Goal: Navigation & Orientation: Find specific page/section

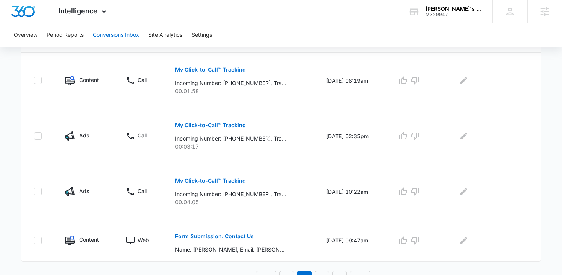
scroll to position [491, 0]
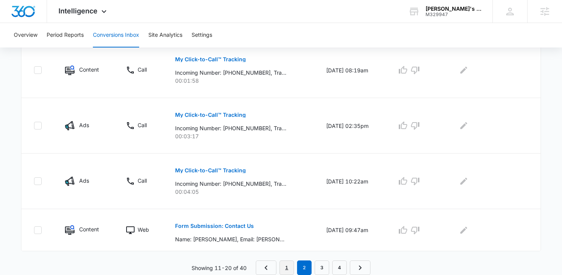
click at [287, 268] on link "1" at bounding box center [287, 267] width 15 height 15
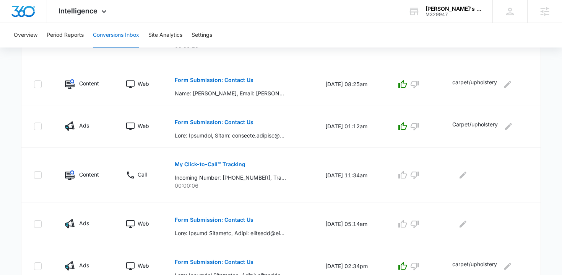
scroll to position [451, 0]
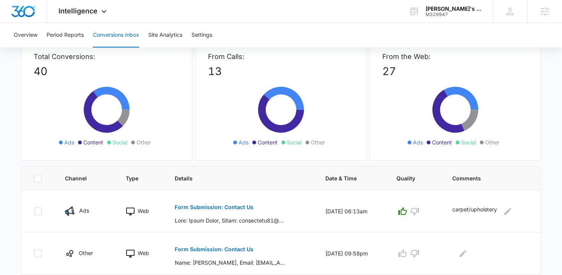
scroll to position [43, 0]
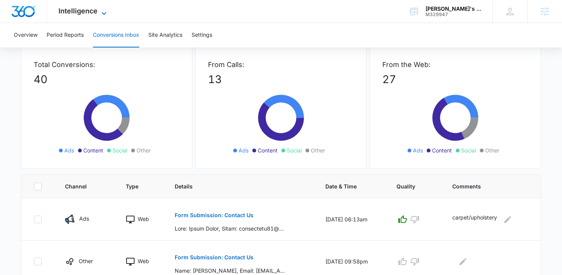
click at [83, 10] on span "Intelligence" at bounding box center [78, 11] width 39 height 8
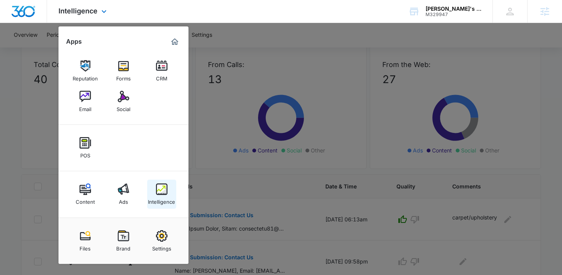
click at [165, 199] on div "Intelligence" at bounding box center [161, 200] width 27 height 10
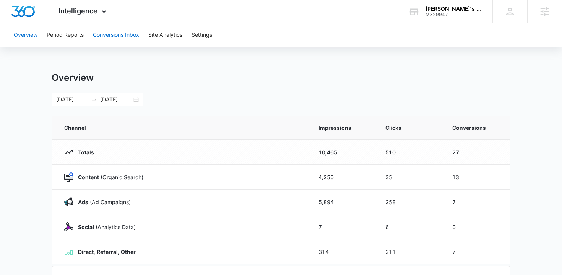
click at [128, 35] on button "Conversions Inbox" at bounding box center [116, 35] width 46 height 24
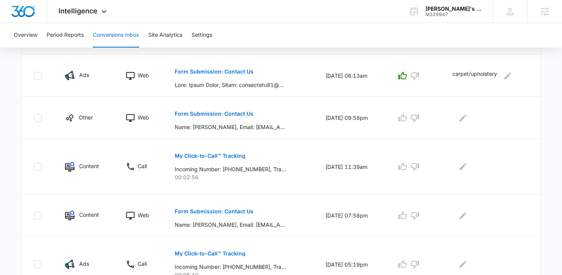
scroll to position [194, 0]
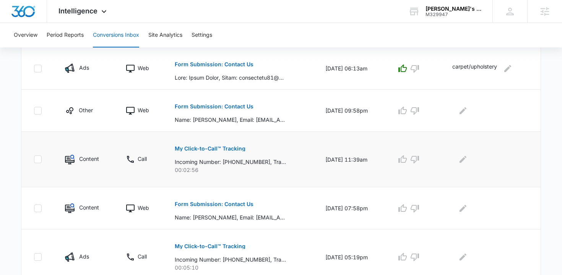
click at [229, 147] on p "My Click-to-Call™ Tracking" at bounding box center [210, 148] width 71 height 5
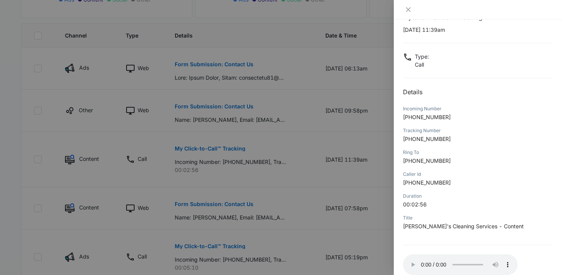
scroll to position [44, 0]
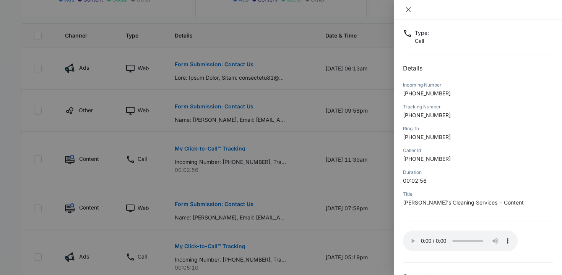
click at [409, 10] on icon "close" at bounding box center [408, 9] width 5 height 5
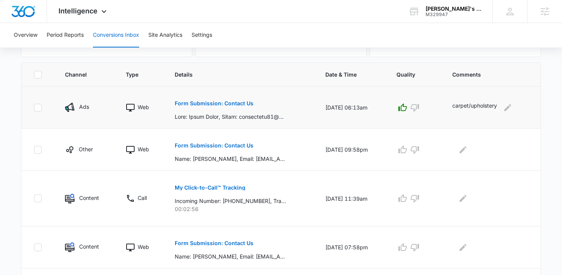
scroll to position [117, 0]
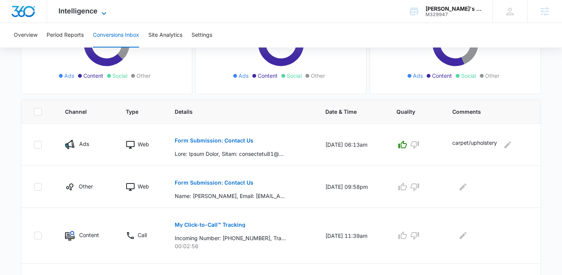
click at [77, 11] on span "Intelligence" at bounding box center [78, 11] width 39 height 8
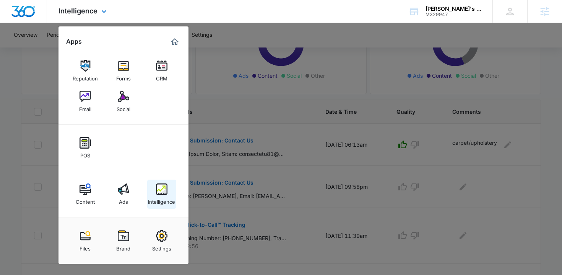
click at [161, 202] on div "Intelligence" at bounding box center [161, 200] width 27 height 10
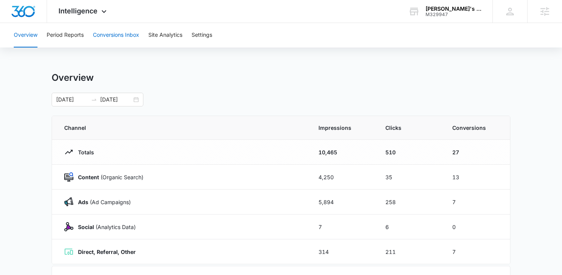
click at [111, 34] on button "Conversions Inbox" at bounding box center [116, 35] width 46 height 24
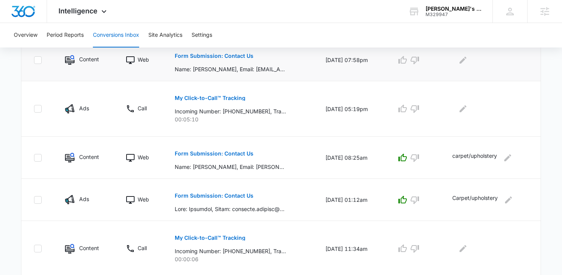
scroll to position [451, 0]
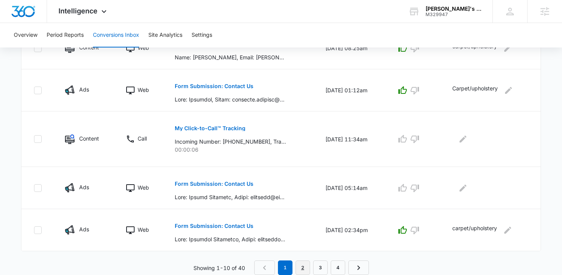
click at [303, 268] on link "2" at bounding box center [303, 267] width 15 height 15
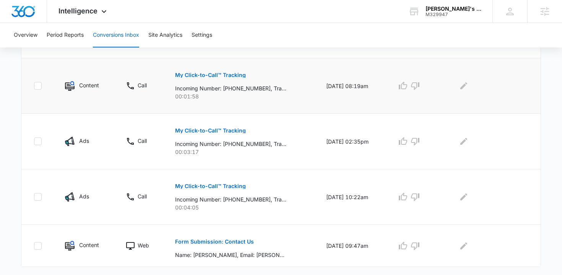
scroll to position [491, 0]
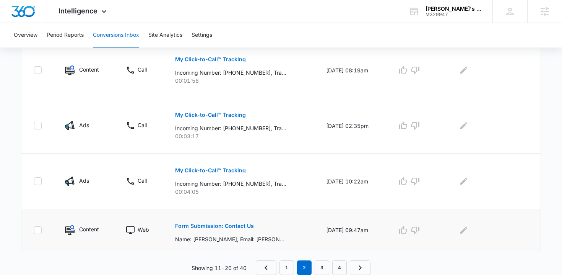
click at [237, 225] on p "Form Submission: Contact Us" at bounding box center [214, 225] width 79 height 5
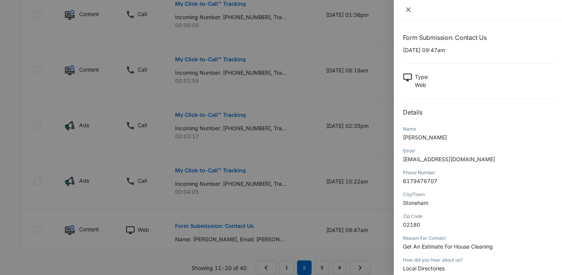
click at [407, 8] on icon "close" at bounding box center [408, 9] width 5 height 5
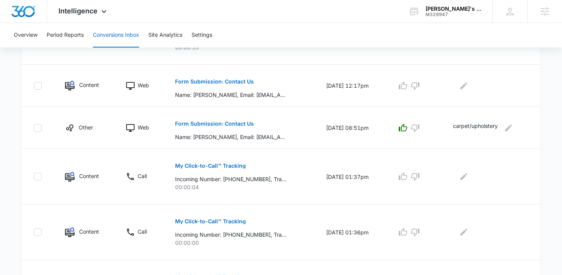
scroll to position [0, 0]
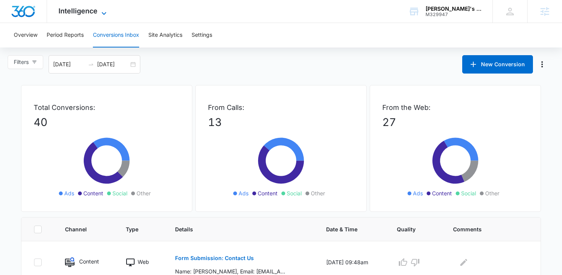
click at [87, 11] on span "Intelligence" at bounding box center [78, 11] width 39 height 8
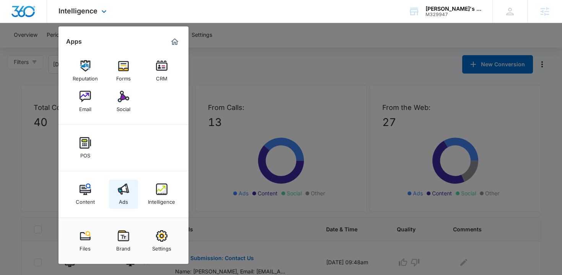
click at [128, 187] on img at bounding box center [123, 188] width 11 height 11
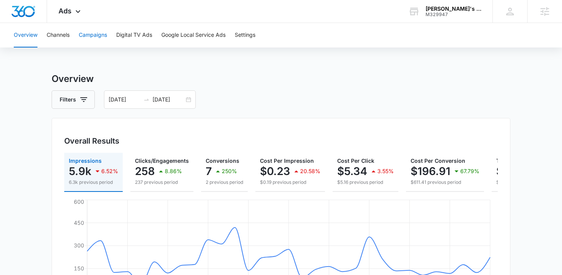
click at [90, 35] on button "Campaigns" at bounding box center [93, 35] width 28 height 24
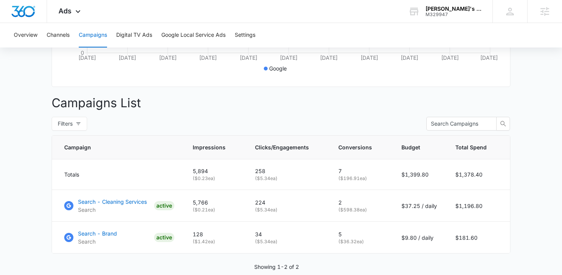
scroll to position [239, 0]
click at [133, 202] on p "Search - Cleaning Services" at bounding box center [112, 201] width 69 height 8
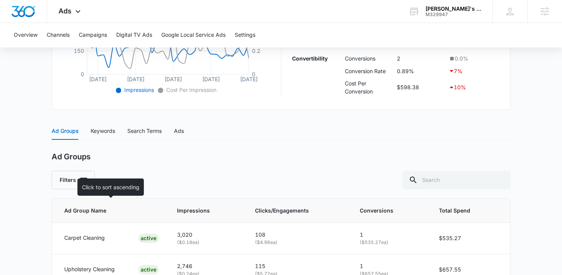
scroll to position [239, 0]
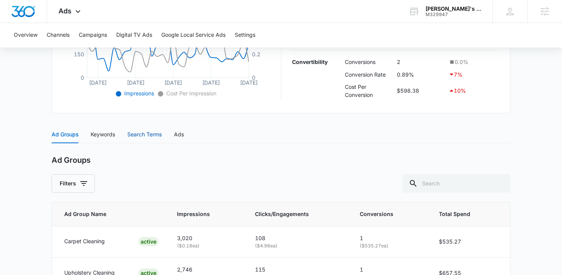
click at [143, 132] on div "Search Terms" at bounding box center [144, 134] width 34 height 8
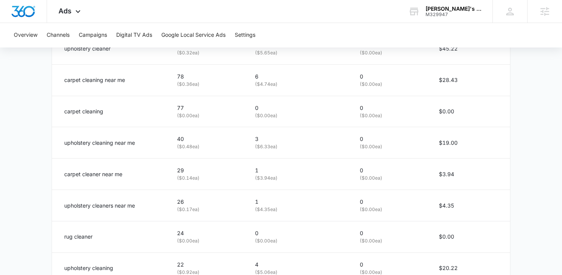
scroll to position [429, 0]
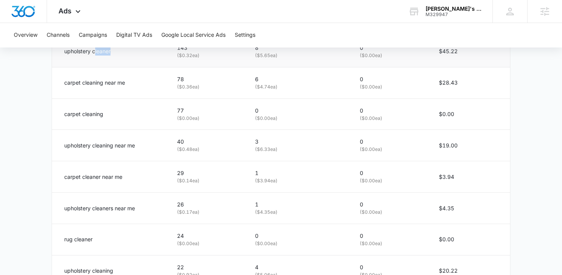
drag, startPoint x: 95, startPoint y: 52, endPoint x: 112, endPoint y: 51, distance: 18.0
click at [112, 51] on div "upholstery cleaner" at bounding box center [111, 51] width 95 height 8
click at [116, 52] on div "upholstery cleaner" at bounding box center [111, 51] width 95 height 8
click at [107, 52] on p "upholstery cleaner" at bounding box center [87, 51] width 46 height 8
drag, startPoint x: 112, startPoint y: 52, endPoint x: 93, endPoint y: 52, distance: 19.5
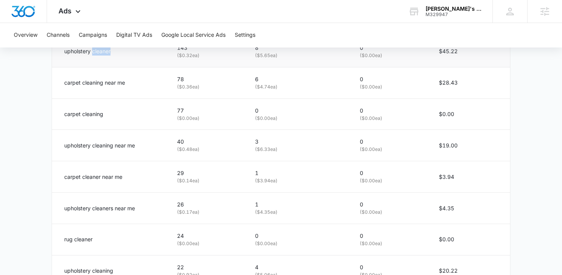
click at [93, 52] on div "upholstery cleaner" at bounding box center [111, 51] width 95 height 8
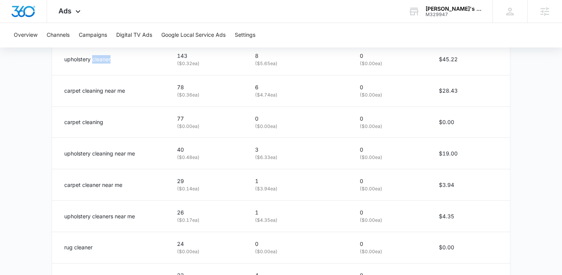
scroll to position [420, 0]
click at [38, 101] on main "Search - Cleaning Services | Search Active $37.25 daily , $1,196.80 Spent Overv…" at bounding box center [281, 26] width 562 height 748
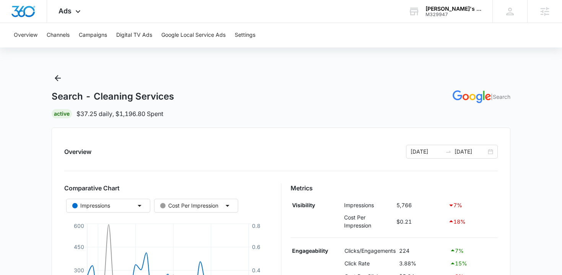
scroll to position [2, 0]
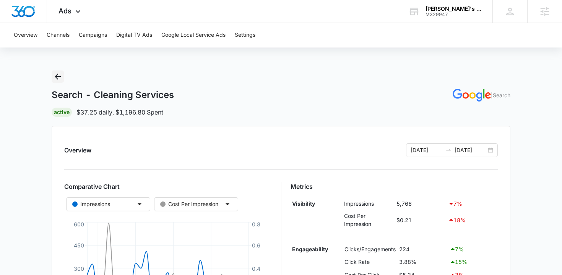
click at [56, 77] on icon "Back" at bounding box center [58, 76] width 6 height 6
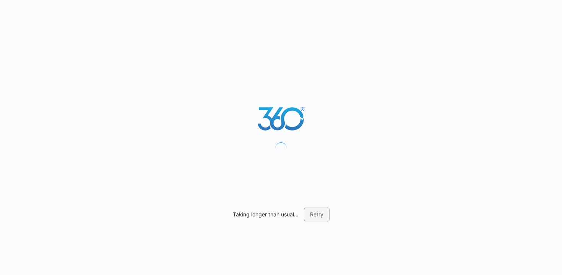
click at [320, 217] on button "Retry" at bounding box center [317, 214] width 26 height 14
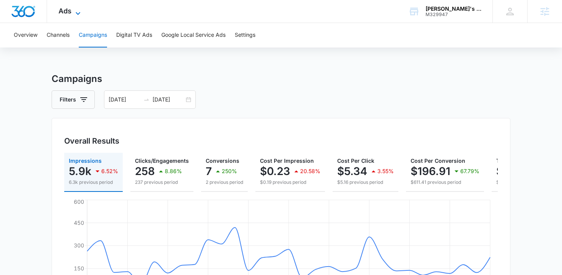
click at [70, 12] on span "Ads" at bounding box center [65, 11] width 13 height 8
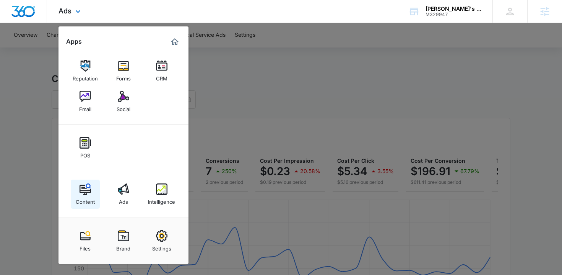
click at [85, 193] on img at bounding box center [85, 188] width 11 height 11
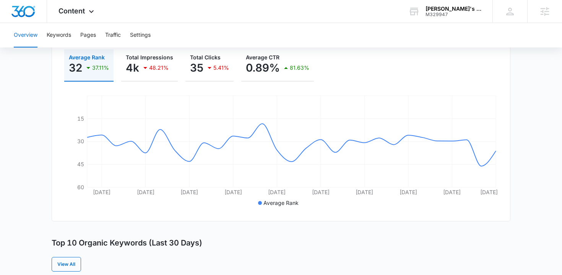
scroll to position [125, 0]
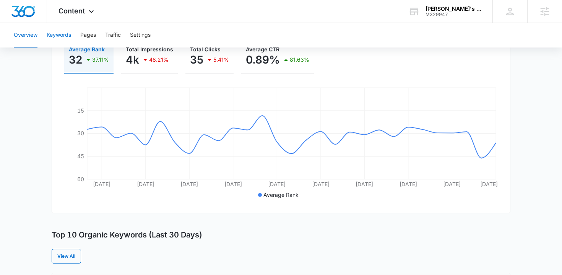
click at [63, 40] on button "Keywords" at bounding box center [59, 35] width 24 height 24
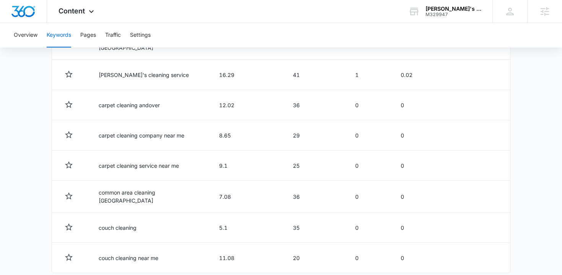
scroll to position [433, 0]
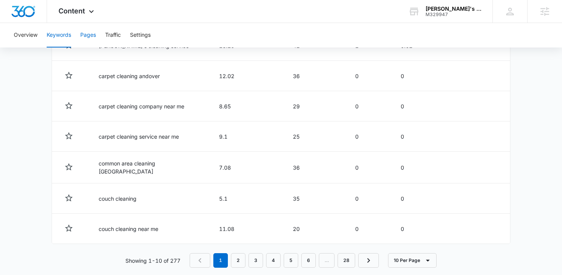
click at [93, 35] on button "Pages" at bounding box center [88, 35] width 16 height 24
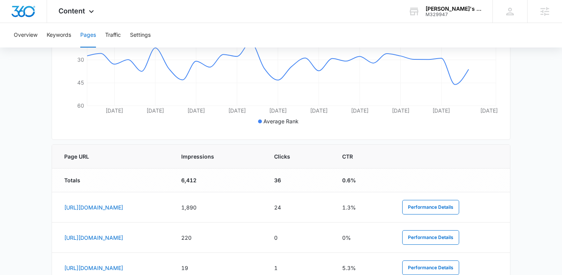
scroll to position [226, 0]
click at [57, 37] on button "Keywords" at bounding box center [59, 35] width 24 height 24
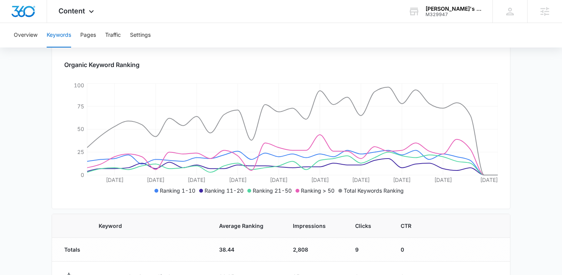
scroll to position [102, 0]
click at [87, 10] on icon at bounding box center [91, 13] width 9 height 9
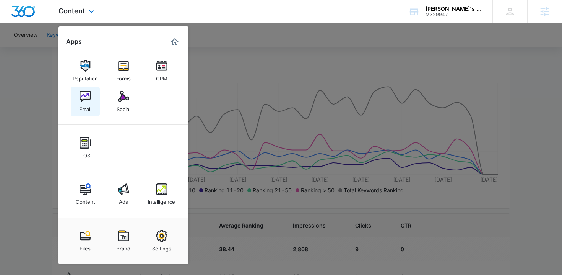
click at [83, 111] on div "Email" at bounding box center [85, 107] width 12 height 10
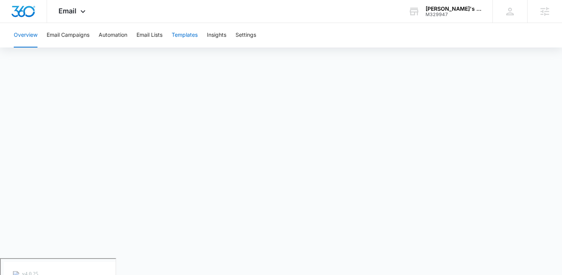
click at [189, 32] on button "Templates" at bounding box center [185, 35] width 26 height 24
click at [109, 34] on button "Automation" at bounding box center [113, 35] width 29 height 24
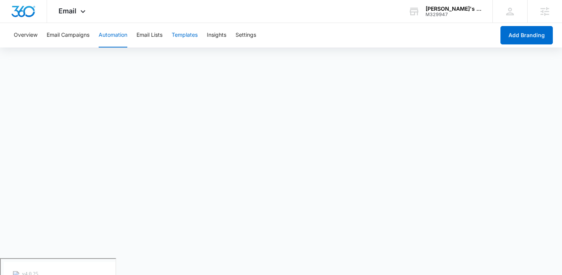
click at [191, 37] on button "Templates" at bounding box center [185, 35] width 26 height 24
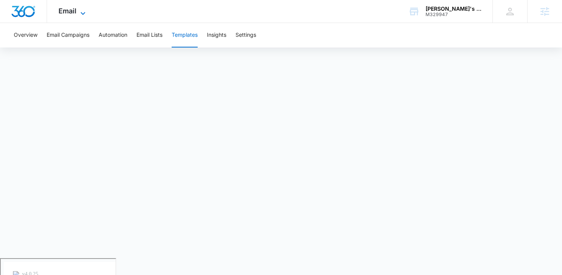
click at [75, 9] on span "Email" at bounding box center [68, 11] width 18 height 8
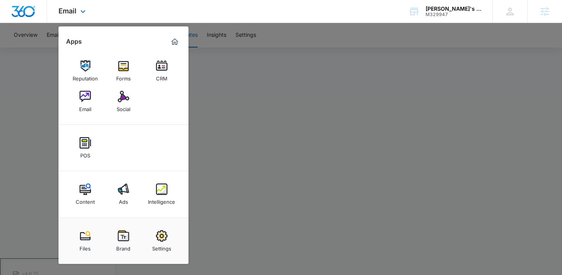
click at [331, 19] on div "Email Apps Reputation Forms CRM Email Social POS Content Ads Intelligence Files…" at bounding box center [281, 11] width 562 height 23
click at [317, 37] on div at bounding box center [281, 137] width 562 height 275
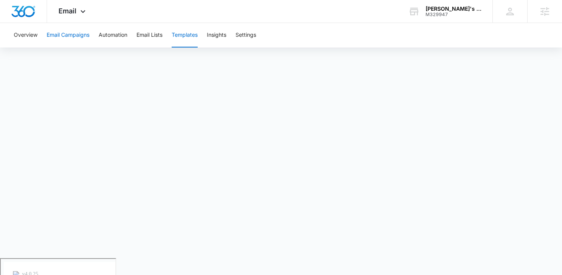
click at [67, 37] on button "Email Campaigns" at bounding box center [68, 35] width 43 height 24
click at [25, 37] on button "Overview" at bounding box center [26, 35] width 24 height 24
